Goal: Task Accomplishment & Management: Use online tool/utility

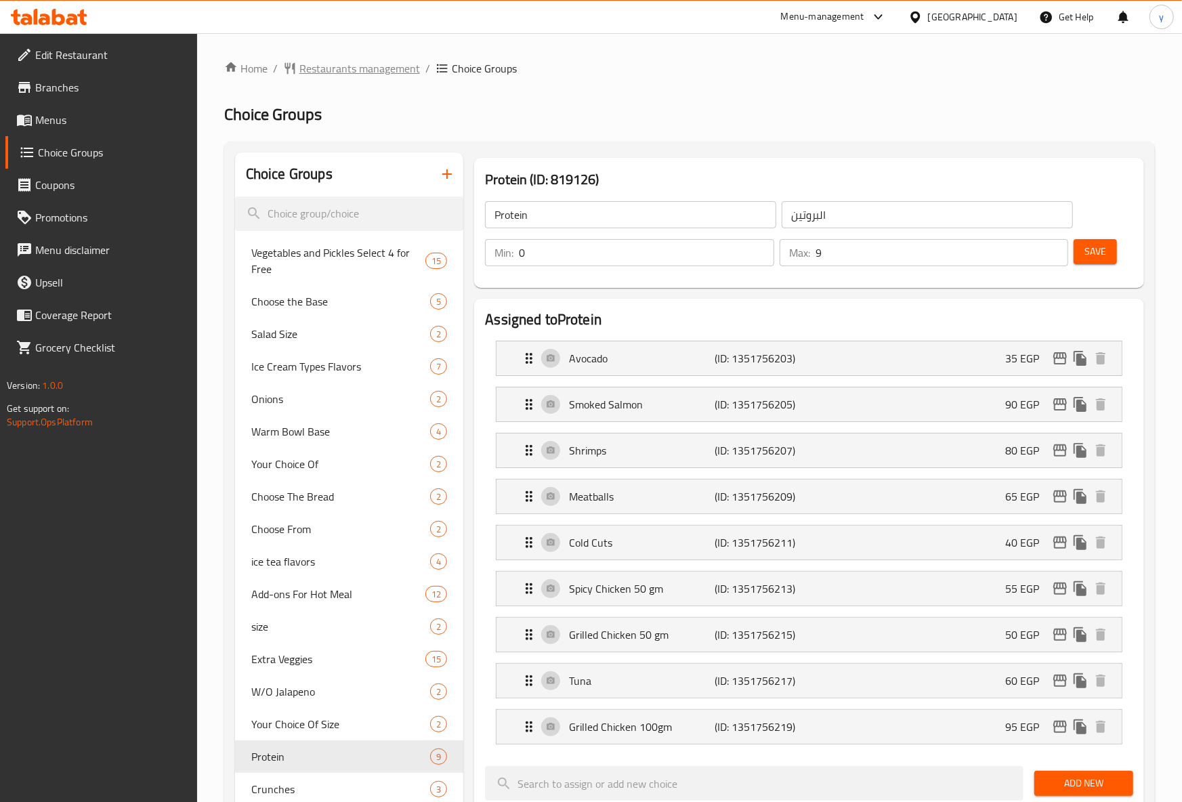
click at [347, 70] on span "Restaurants management" at bounding box center [359, 68] width 121 height 16
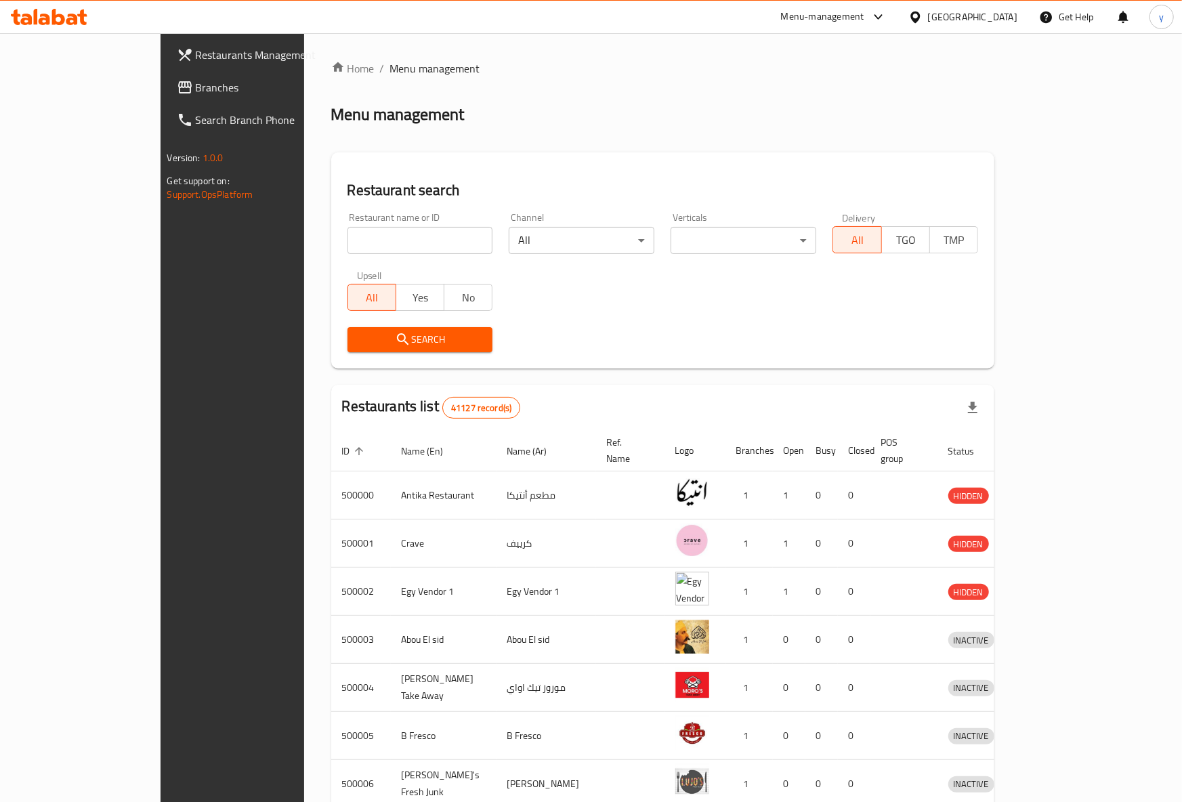
click at [196, 88] on span "Branches" at bounding box center [271, 87] width 151 height 16
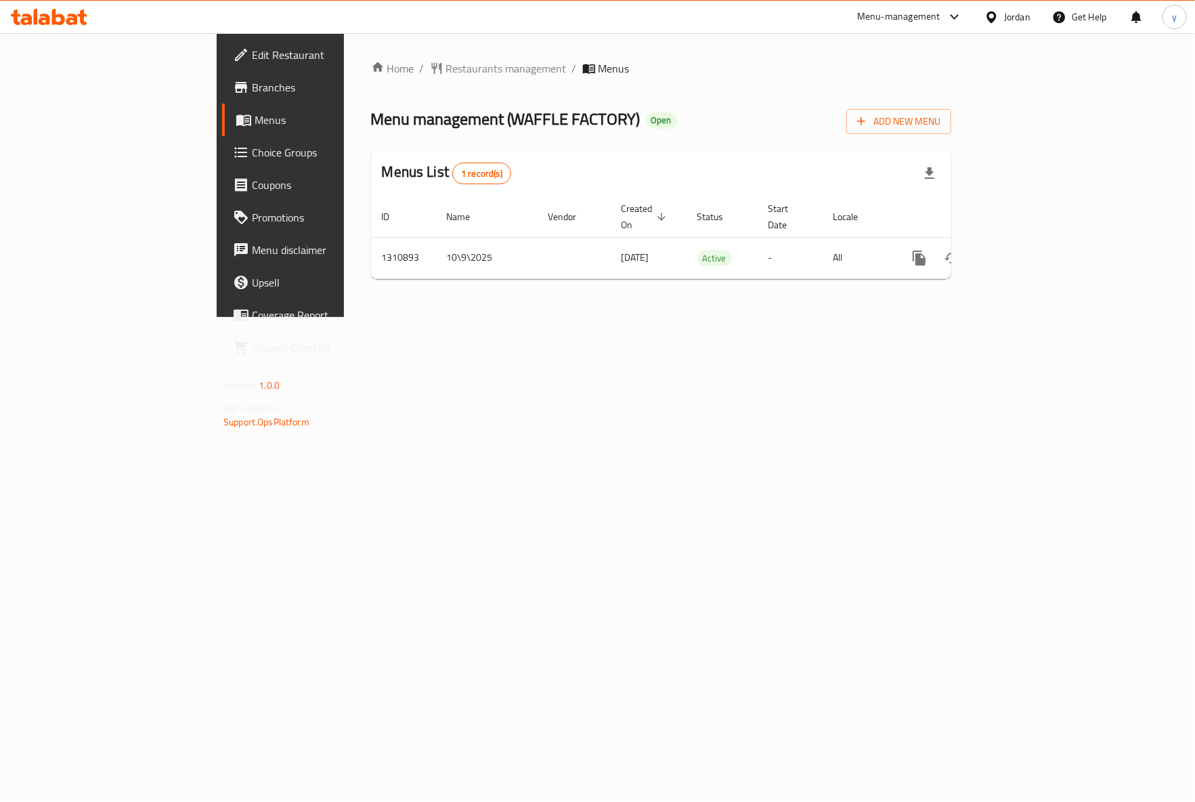
click at [222, 138] on link "Choice Groups" at bounding box center [319, 152] width 194 height 33
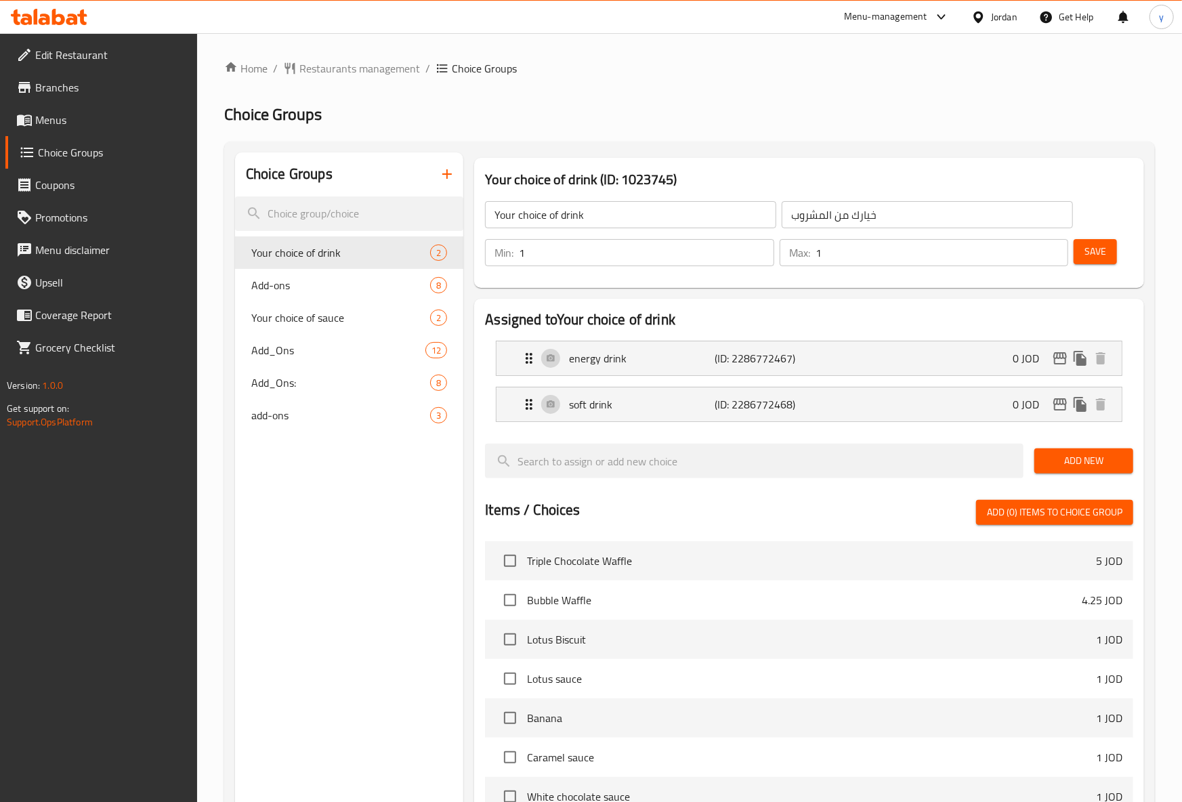
click at [313, 412] on span "add-ons" at bounding box center [340, 415] width 179 height 16
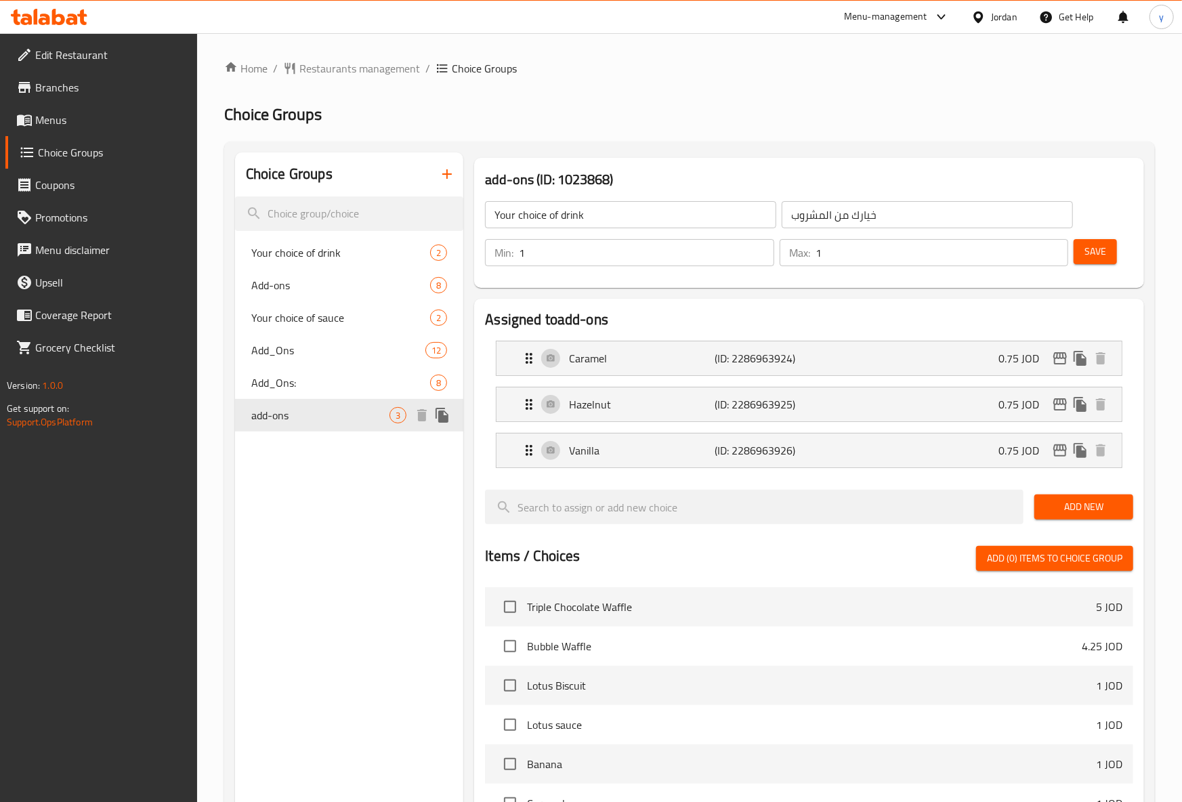
type input "add-ons"
type input "إضافات"
type input "0"
click at [757, 90] on div "Home / Restaurants management / Choice Groups Choice Groups Choice Groups Your …" at bounding box center [689, 622] width 931 height 1124
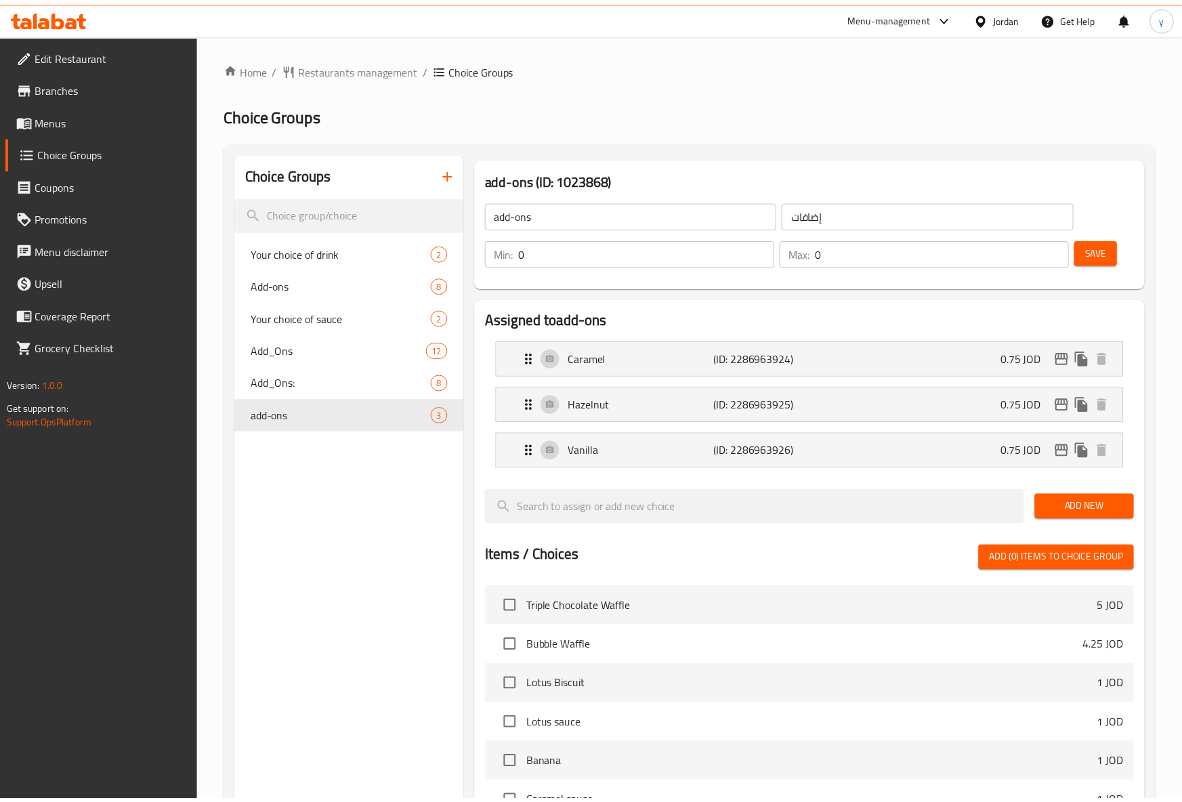
scroll to position [412, 0]
